Goal: Find specific page/section: Find specific page/section

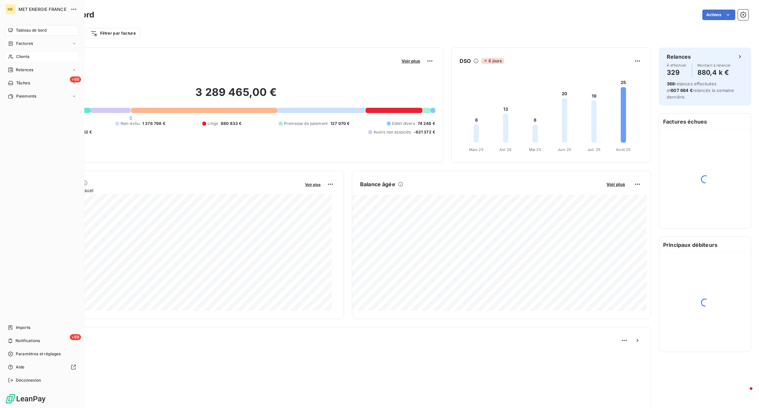
click at [13, 52] on div "Clients" at bounding box center [41, 56] width 73 height 11
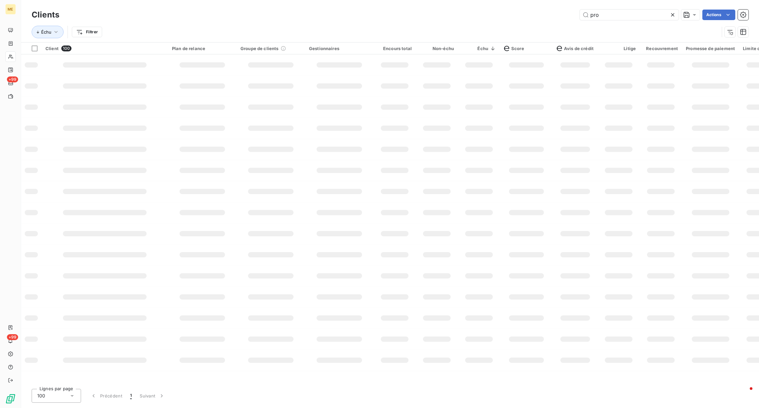
type input "prox"
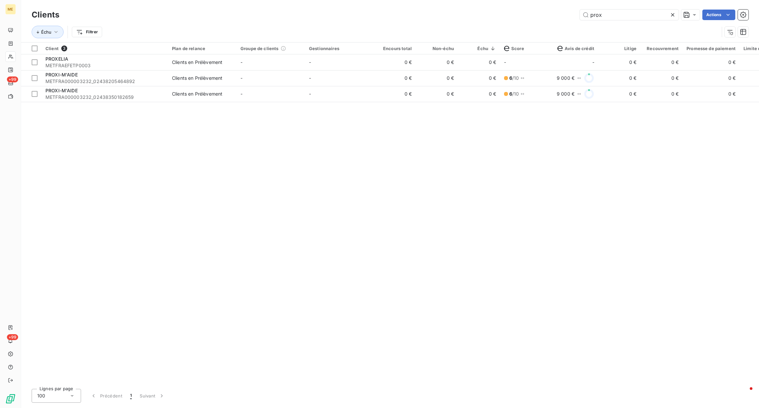
click at [532, 18] on div "prox Actions" at bounding box center [407, 15] width 681 height 11
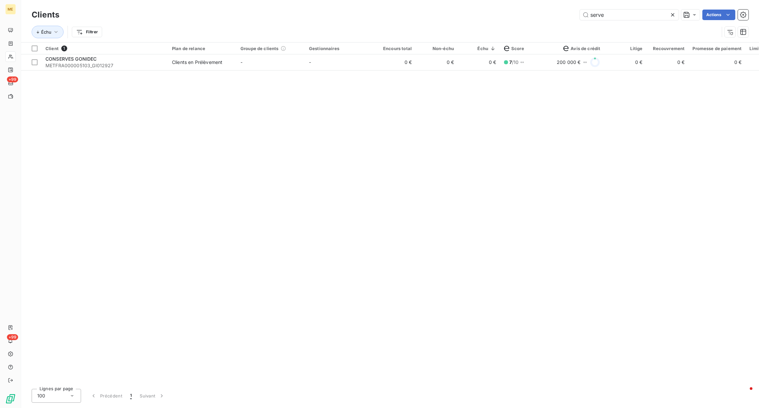
type input "serve"
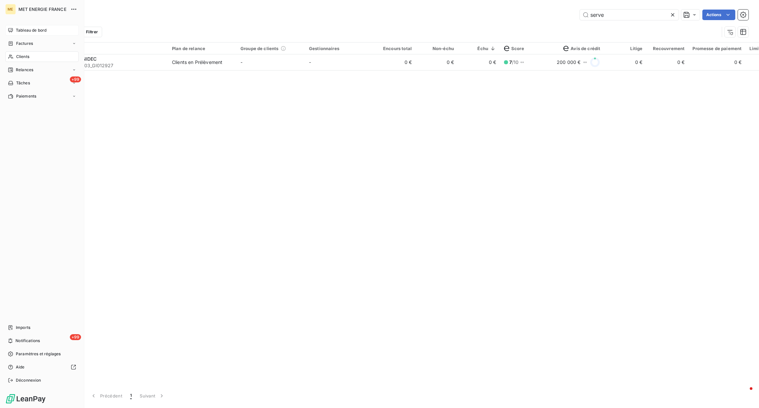
click at [25, 34] on div "Tableau de bord" at bounding box center [41, 30] width 73 height 11
